Goal: Task Accomplishment & Management: Manage account settings

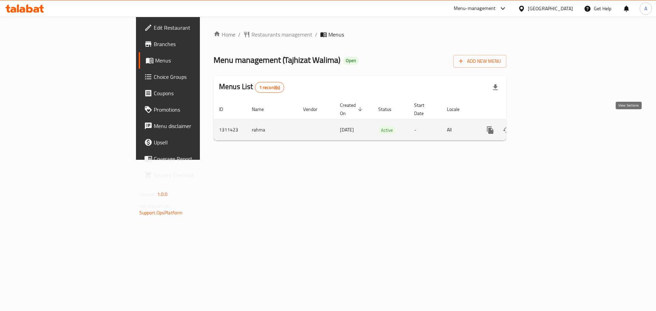
click at [544, 126] on icon "enhanced table" at bounding box center [539, 130] width 8 height 8
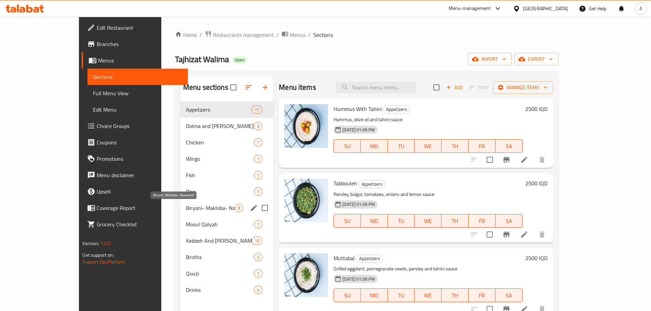
click at [191, 210] on span "Biryani- Makloba- Nawashif" at bounding box center [210, 208] width 49 height 8
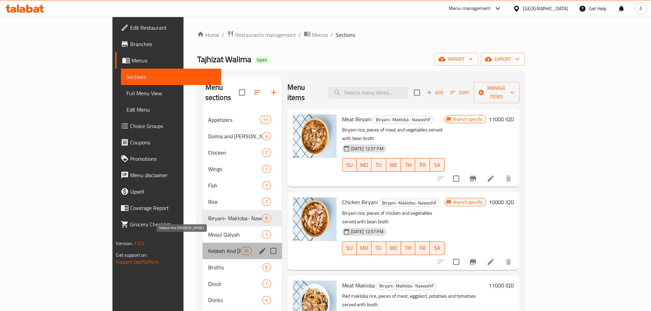
click at [208, 247] on span "Kebbeh And [PERSON_NAME]" at bounding box center [224, 251] width 33 height 8
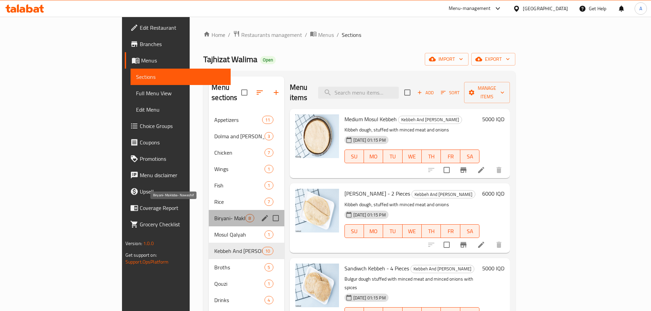
click at [214, 214] on span "Biryani- Makloba- Nawashif" at bounding box center [229, 218] width 31 height 8
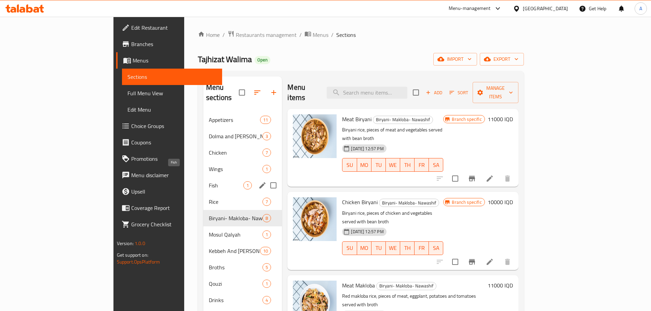
click at [209, 181] on span "Fish" at bounding box center [226, 185] width 35 height 8
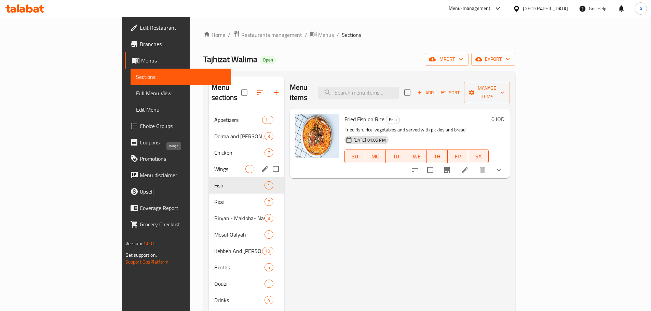
click at [214, 165] on span "Wings" at bounding box center [229, 169] width 31 height 8
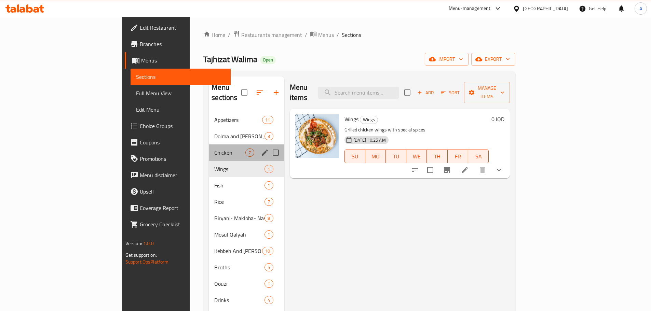
click at [209, 145] on div "Chicken 7" at bounding box center [246, 153] width 75 height 16
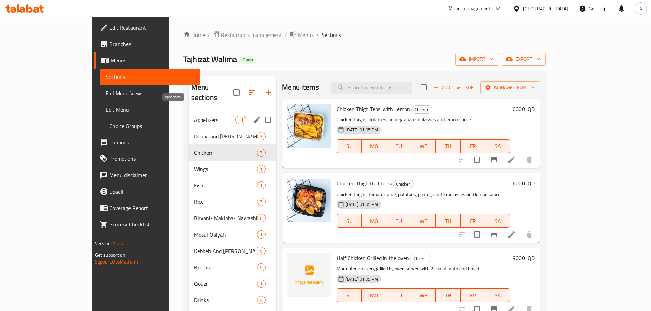
click at [194, 116] on span "Appetizers" at bounding box center [214, 120] width 41 height 8
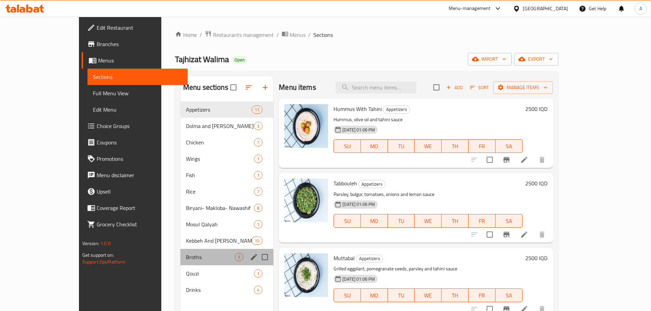
click at [180, 262] on div "Broths 5" at bounding box center [226, 257] width 93 height 16
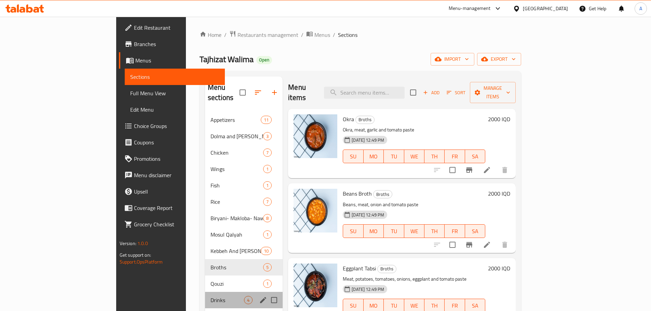
click at [205, 292] on div "Drinks 4" at bounding box center [244, 300] width 78 height 16
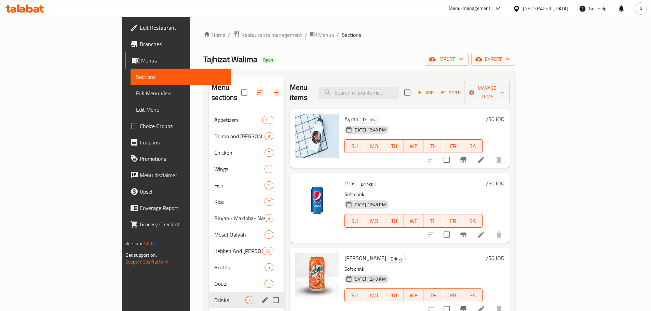
click at [209, 279] on div "Qouzi 1" at bounding box center [246, 284] width 75 height 16
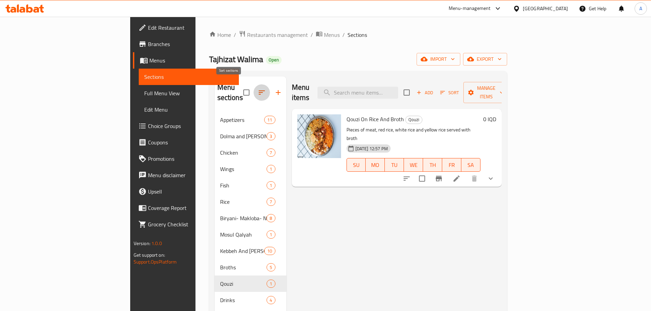
click at [258, 88] on icon "button" at bounding box center [262, 92] width 8 height 8
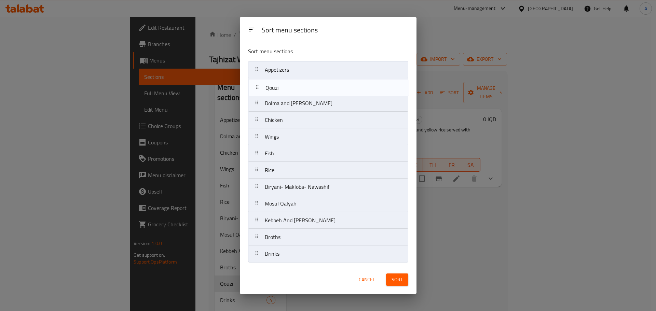
drag, startPoint x: 292, startPoint y: 240, endPoint x: 292, endPoint y: 91, distance: 149.3
click at [292, 91] on nav "Appetizers Dolma and Sheikh Mahshi Chicken Wings Fish Rice Biryani- Makloba- Na…" at bounding box center [328, 162] width 160 height 202
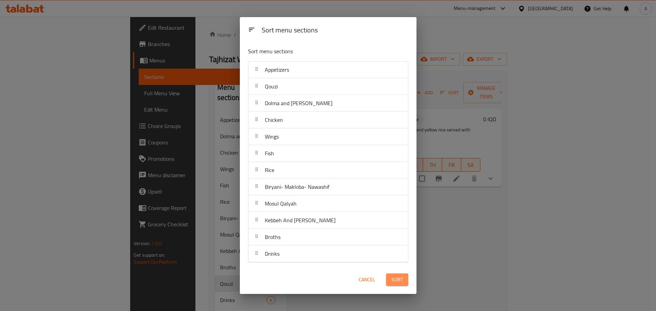
click at [393, 279] on span "Sort" at bounding box center [397, 280] width 11 height 9
